Goal: Task Accomplishment & Management: Use online tool/utility

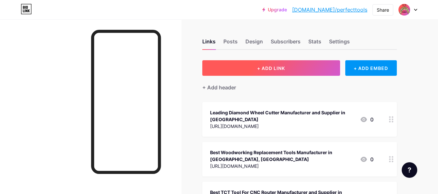
click at [266, 71] on span "+ ADD LINK" at bounding box center [271, 68] width 28 height 6
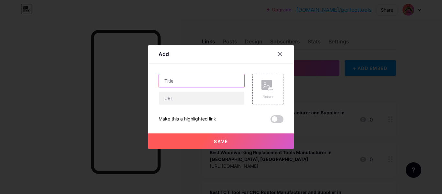
click at [215, 77] on input "text" at bounding box center [201, 80] width 85 height 13
click at [202, 105] on div at bounding box center [202, 98] width 86 height 14
click at [195, 86] on input "text" at bounding box center [201, 80] width 85 height 13
paste input "Buy Premium Hinge Boring Bits 901 — Manufacturer Perfect Tools Industries"
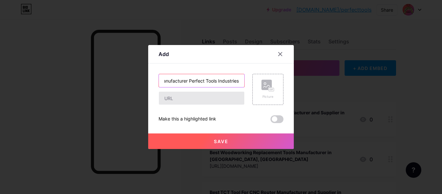
type input "Buy Premium Hinge Boring Bits 901 — Manufacturer Perfect Tools Industries"
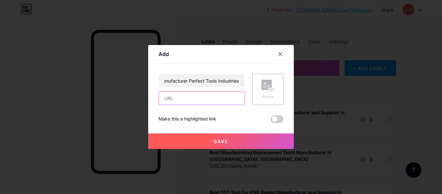
click at [190, 97] on input "text" at bounding box center [201, 98] width 85 height 13
paste input "[URL][DOMAIN_NAME]"
type input "[URL][DOMAIN_NAME]"
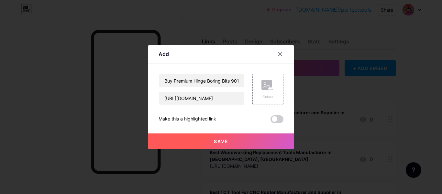
click at [225, 145] on button "Save" at bounding box center [221, 141] width 146 height 16
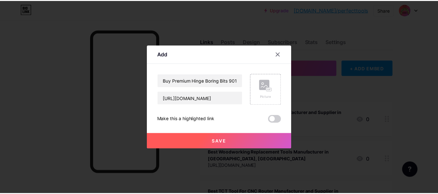
scroll to position [0, 0]
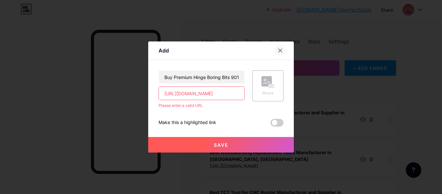
click at [285, 48] on div at bounding box center [281, 51] width 12 height 12
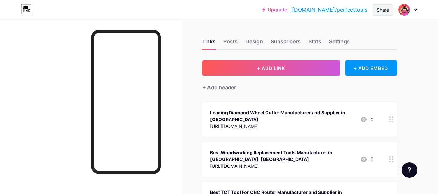
click at [387, 12] on div "Share" at bounding box center [382, 9] width 12 height 7
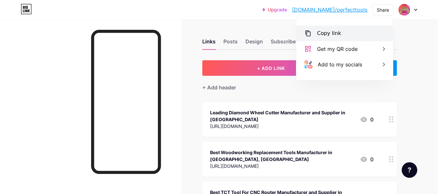
click at [343, 34] on div "Copy link" at bounding box center [344, 34] width 97 height 16
